Goal: Obtain resource: Download file/media

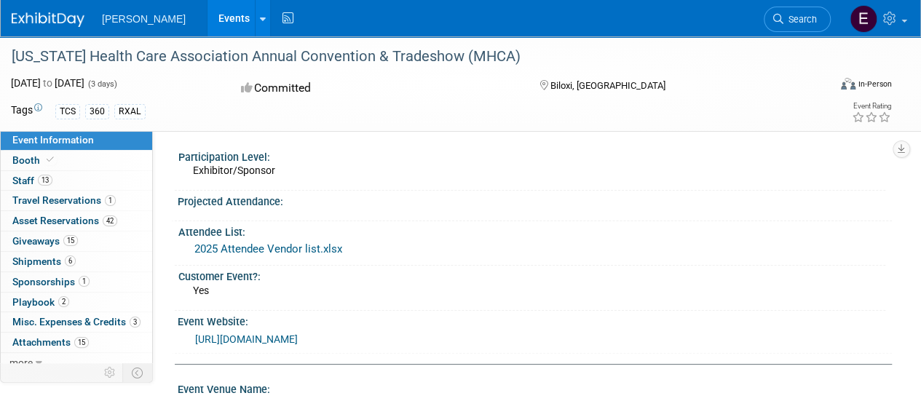
click at [208, 21] on link "Events" at bounding box center [234, 18] width 53 height 36
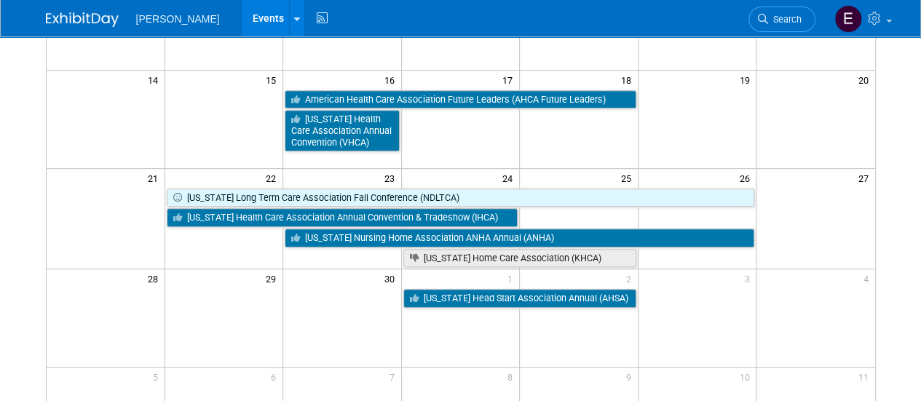
scroll to position [283, 0]
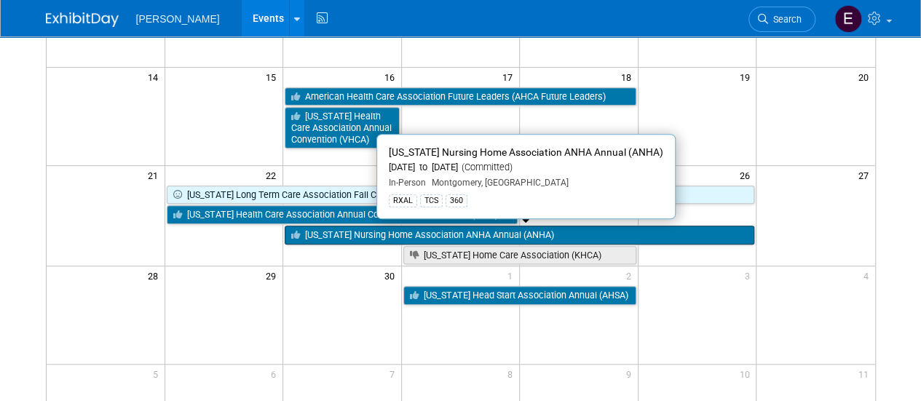
click at [326, 237] on link "[US_STATE] Nursing Home Association ANHA Annual (ANHA)" at bounding box center [520, 235] width 470 height 19
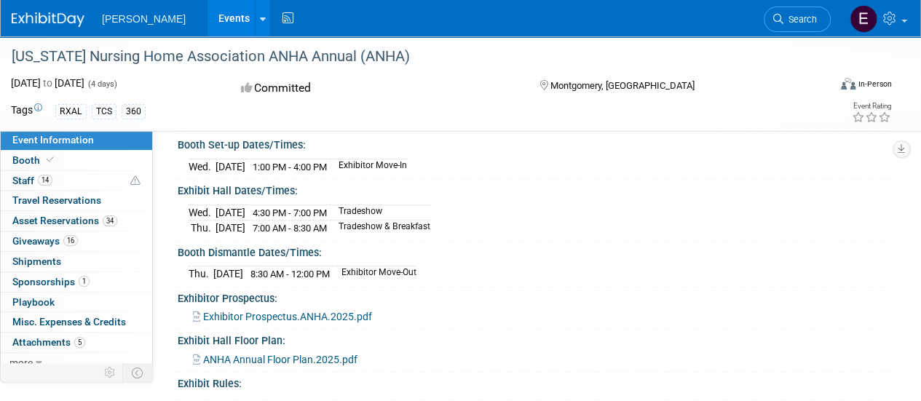
scroll to position [371, 0]
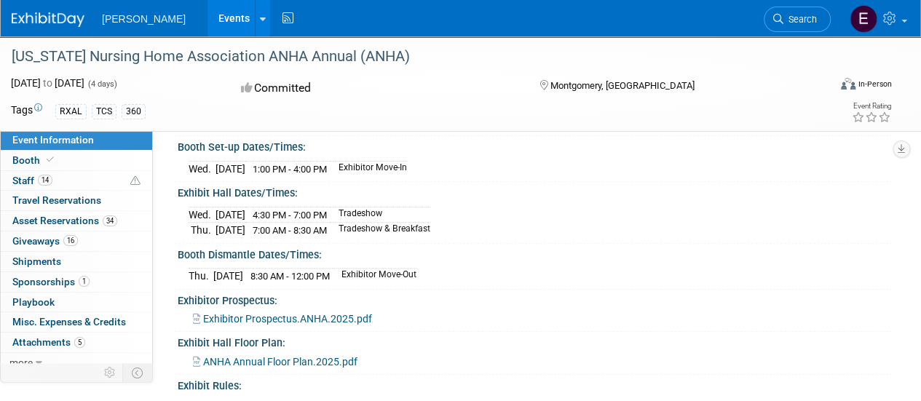
click at [336, 264] on div "Thu. Sep 25, 2025 8:30 AM - 12:00 PM Exhibitor Move-Out" at bounding box center [535, 274] width 693 height 20
click at [247, 318] on span "Exhibitor Prospectus.ANHA.2025.pdf" at bounding box center [287, 319] width 169 height 12
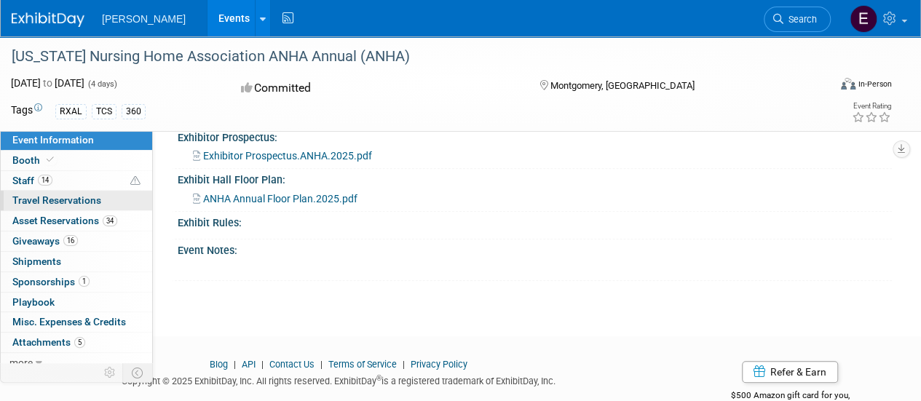
scroll to position [7, 0]
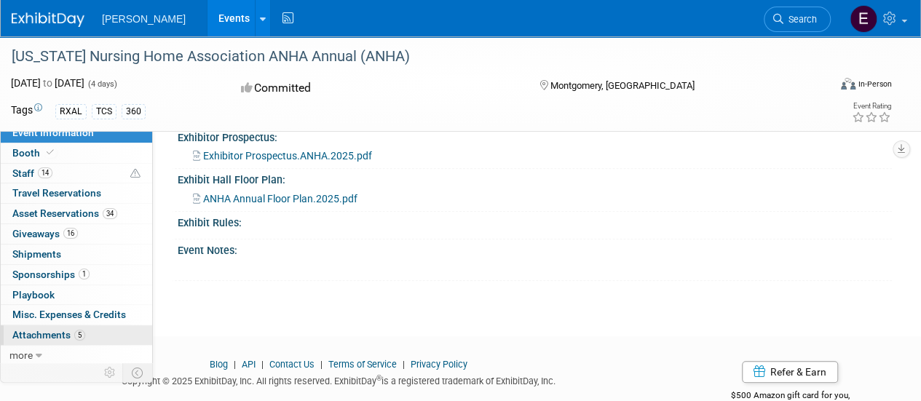
click at [48, 331] on span "Attachments 5" at bounding box center [48, 335] width 73 height 12
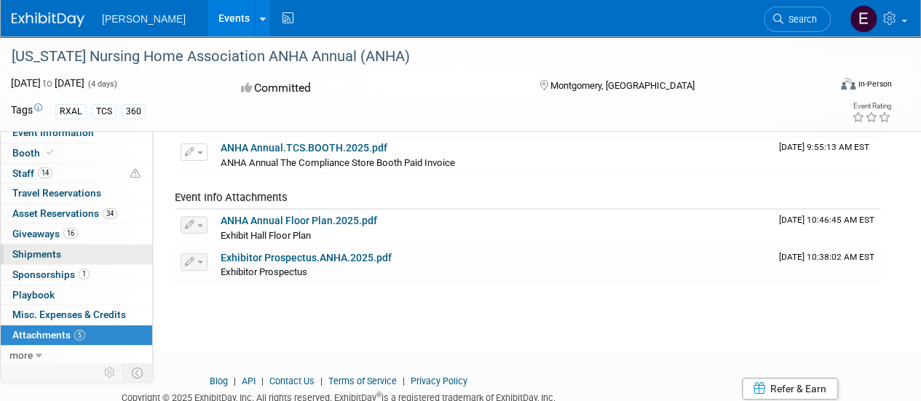
scroll to position [156, 0]
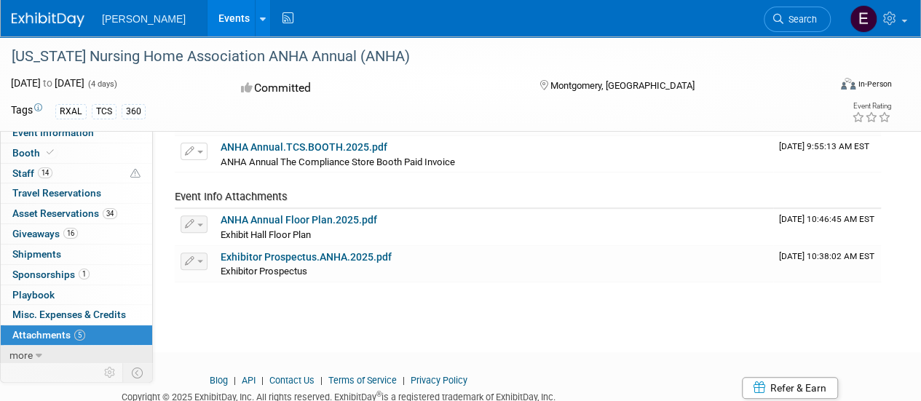
click at [28, 351] on span "more" at bounding box center [20, 356] width 23 height 12
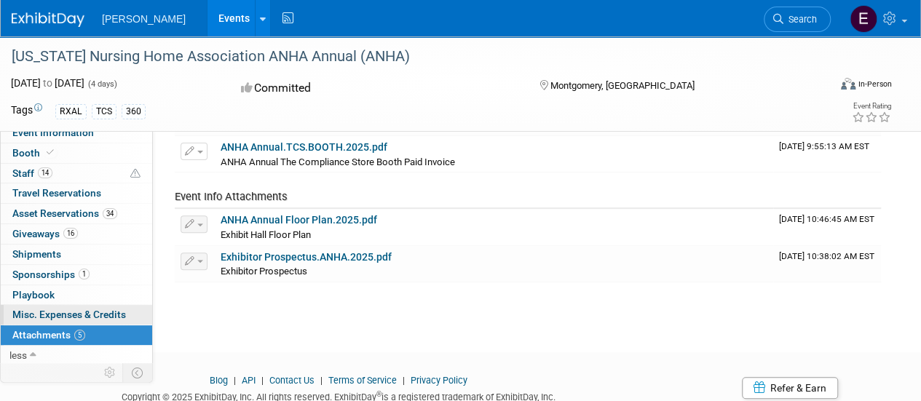
scroll to position [4, 0]
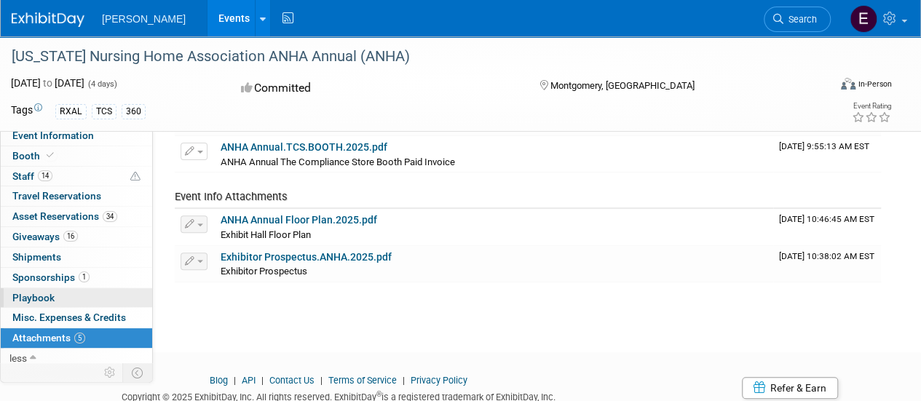
click at [28, 298] on span "Playbook 0" at bounding box center [33, 298] width 42 height 12
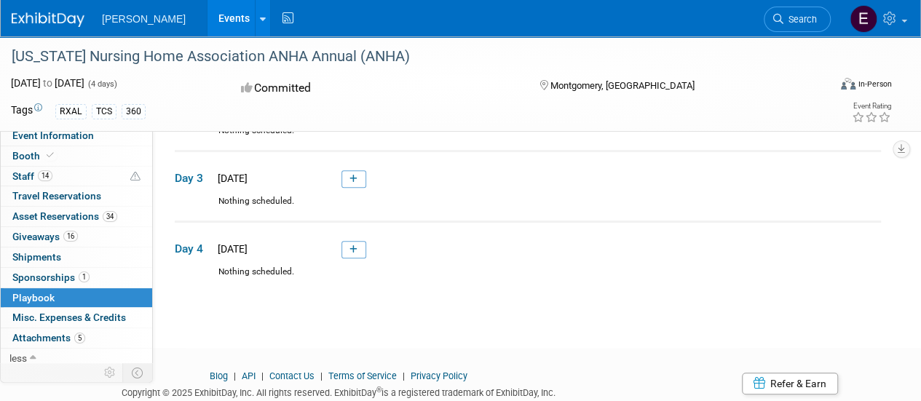
scroll to position [180, 0]
click at [43, 282] on link "1 Sponsorships 1" at bounding box center [76, 278] width 151 height 20
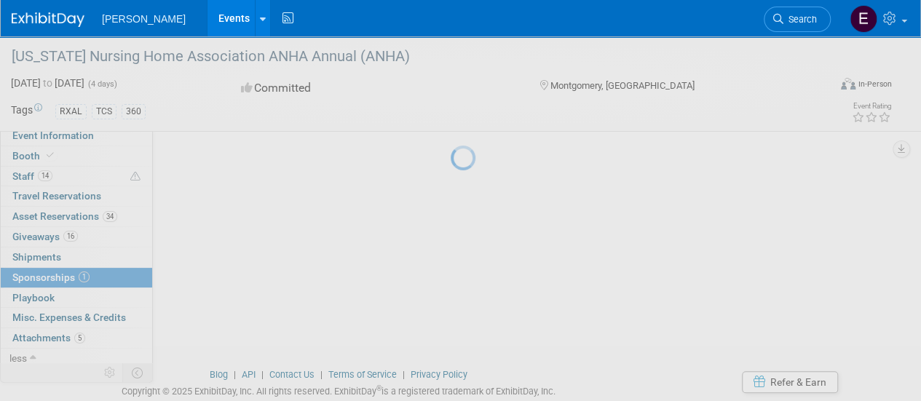
scroll to position [0, 0]
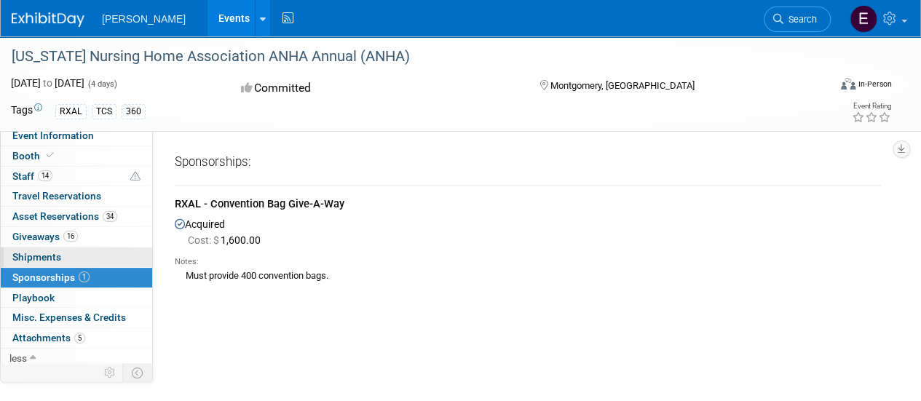
click at [44, 262] on link "0 Shipments 0" at bounding box center [76, 258] width 151 height 20
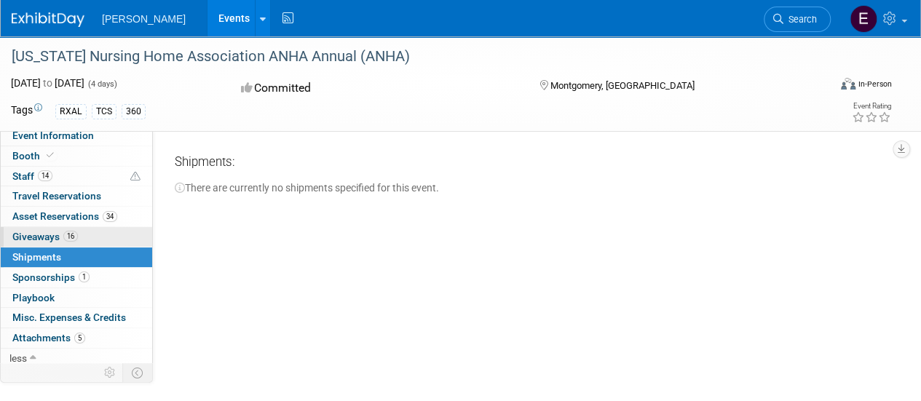
click at [36, 234] on span "Giveaways 16" at bounding box center [45, 237] width 66 height 12
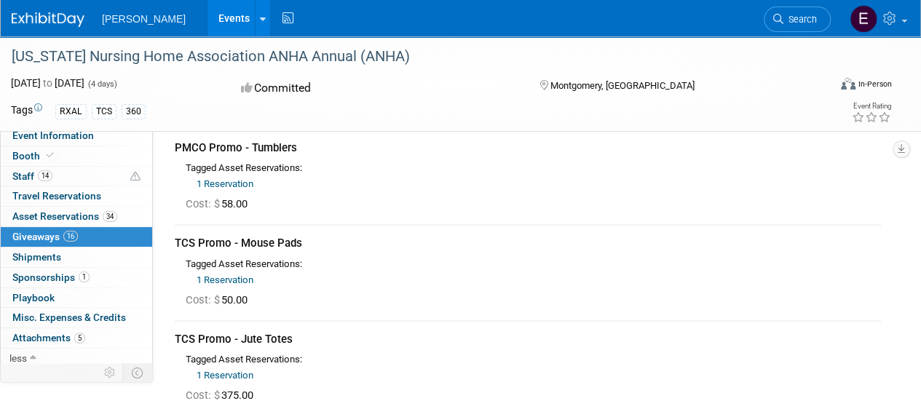
scroll to position [438, 0]
